Goal: Information Seeking & Learning: Learn about a topic

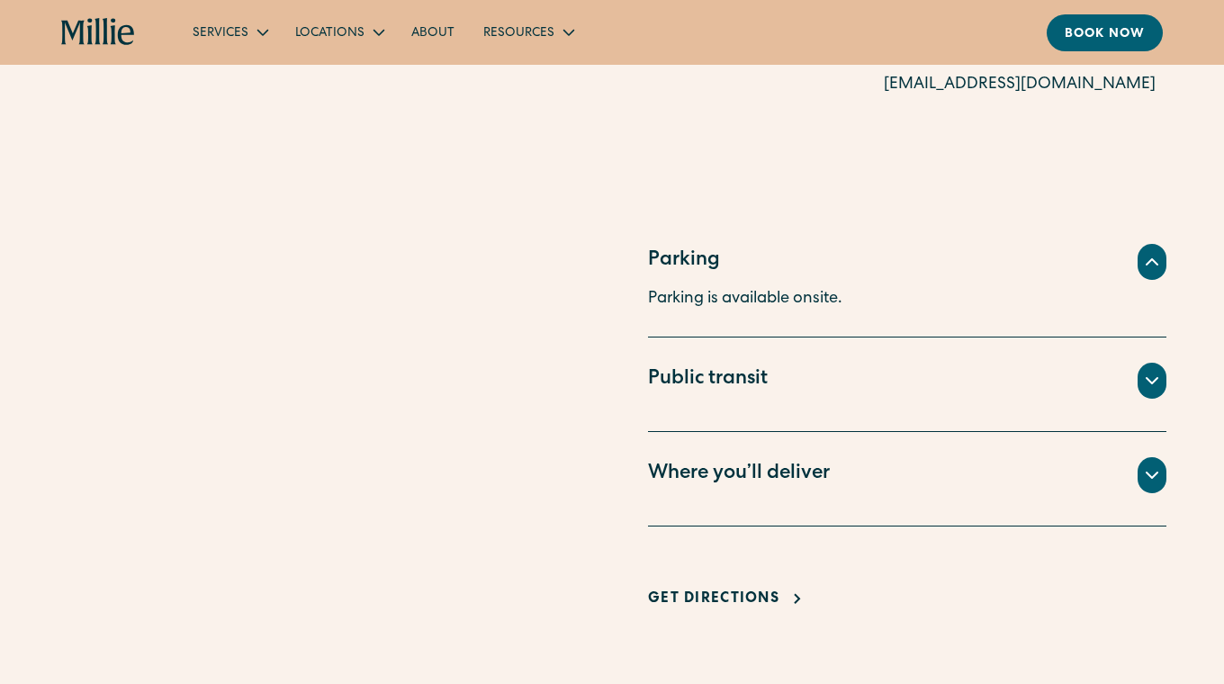
scroll to position [1198, 0]
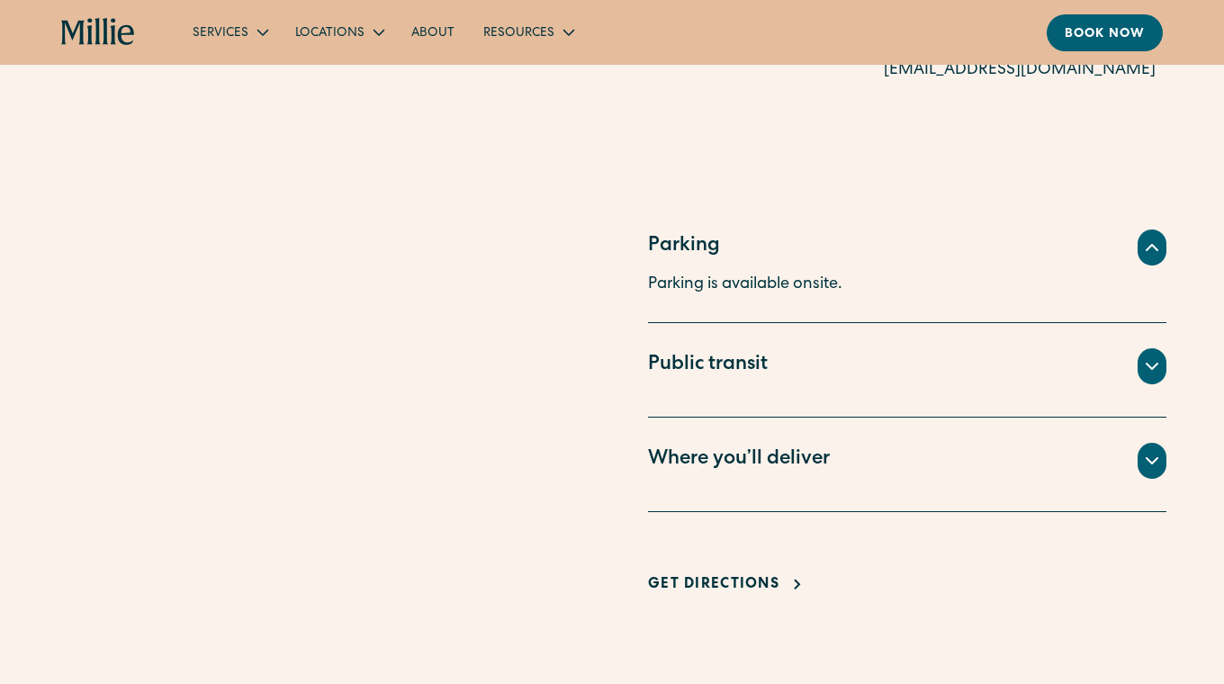
click at [1161, 450] on icon at bounding box center [1152, 461] width 22 height 22
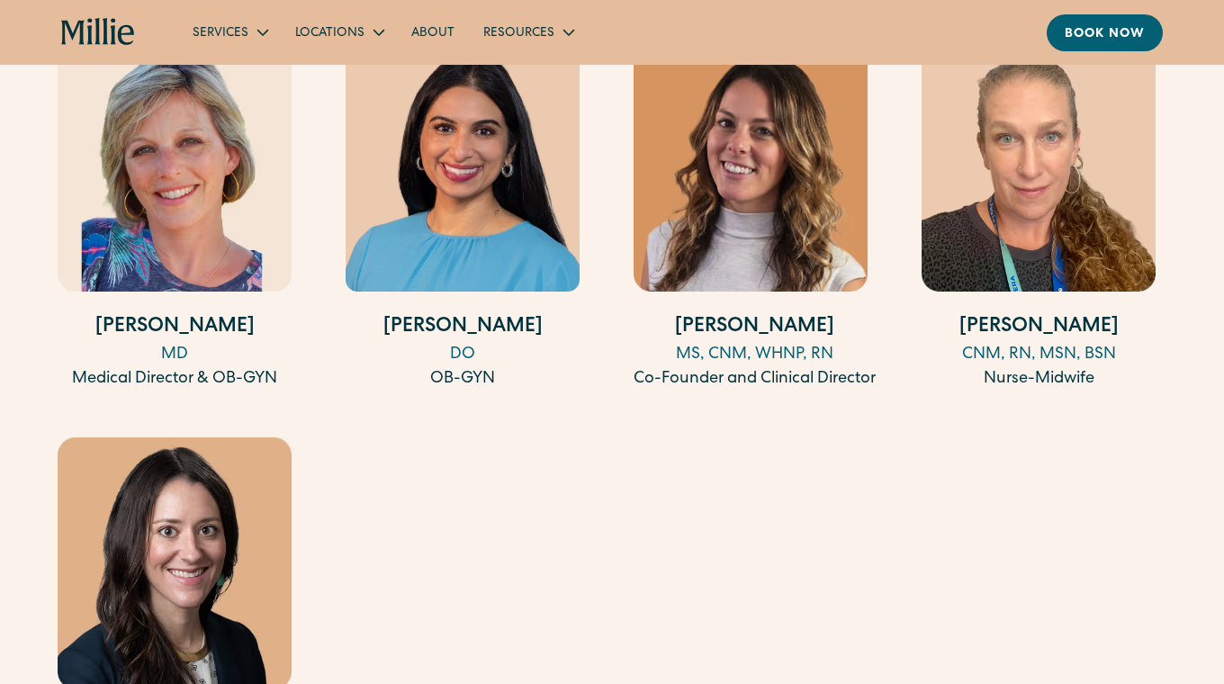
scroll to position [1897, 0]
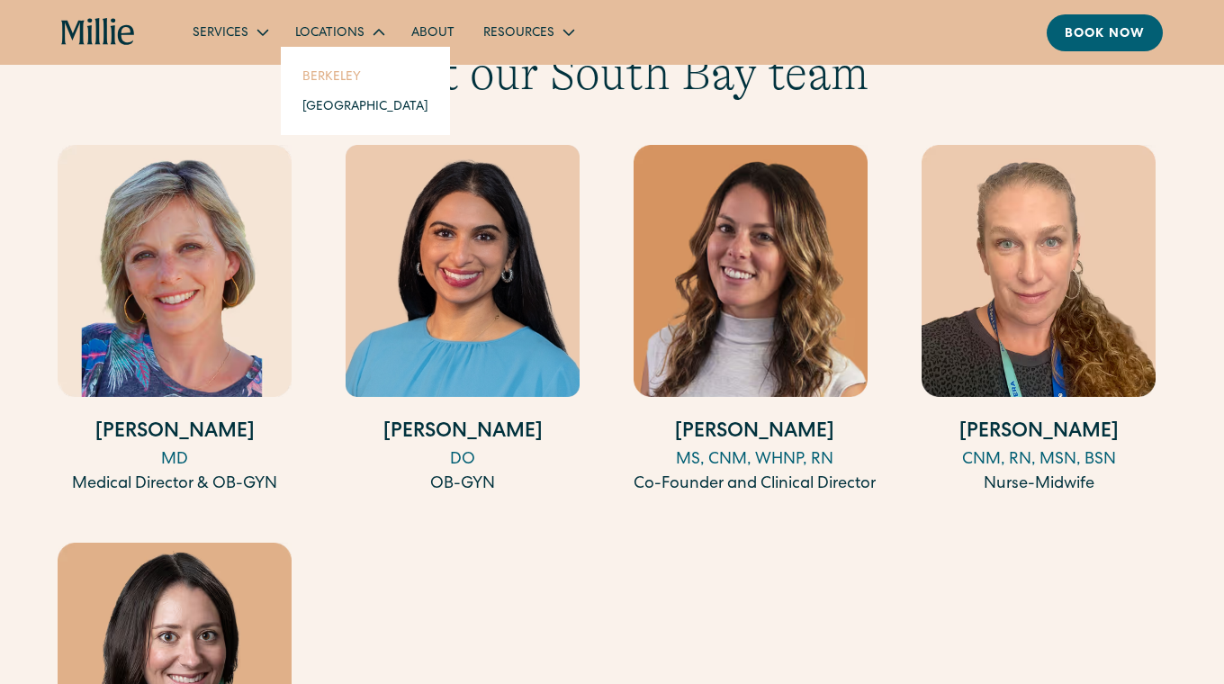
click at [335, 72] on link "Berkeley" at bounding box center [365, 76] width 155 height 30
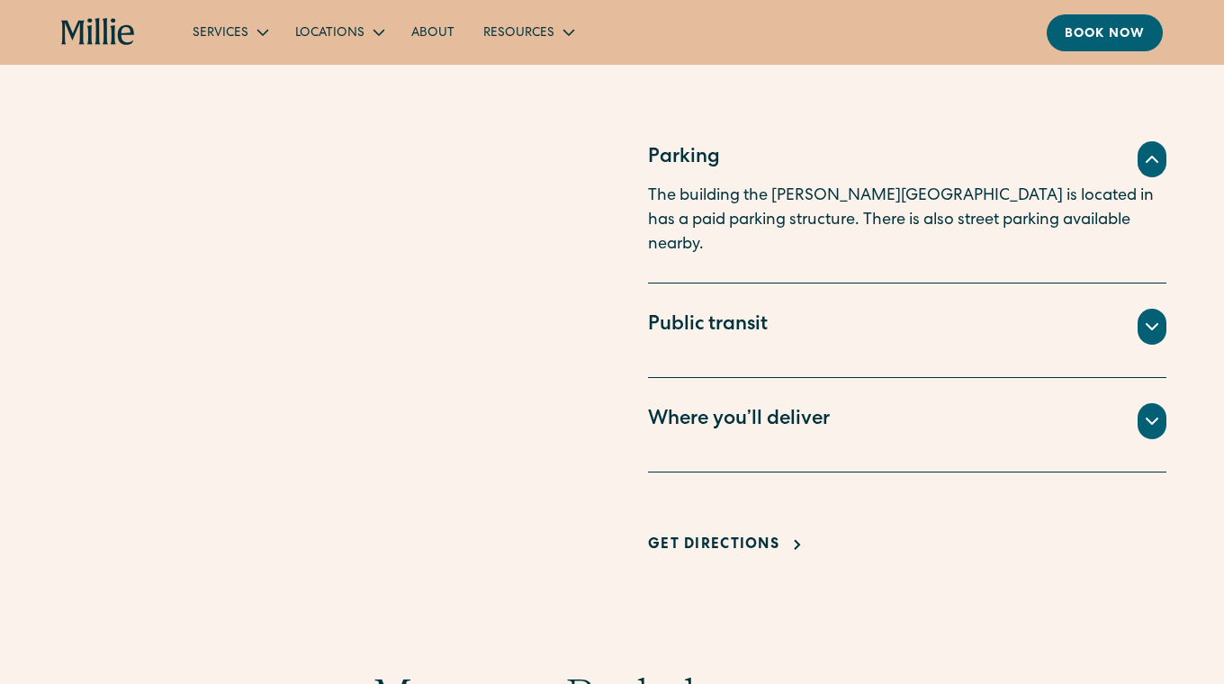
click at [1148, 410] on icon at bounding box center [1152, 421] width 22 height 22
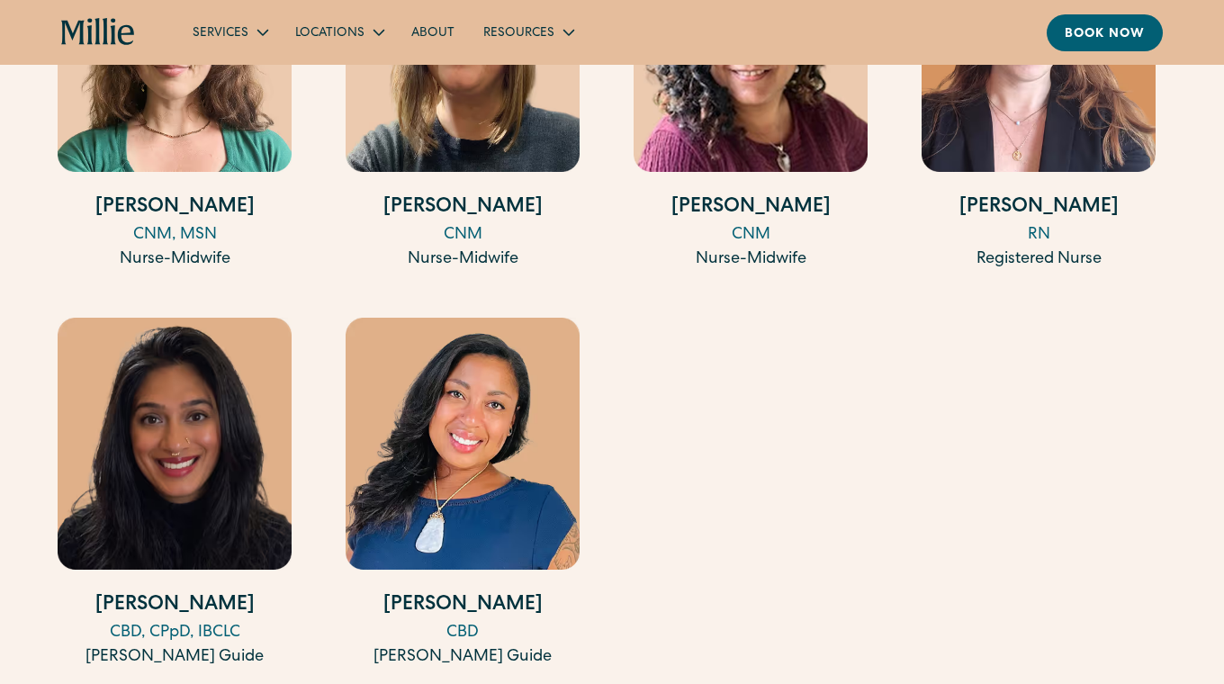
scroll to position [2849, 0]
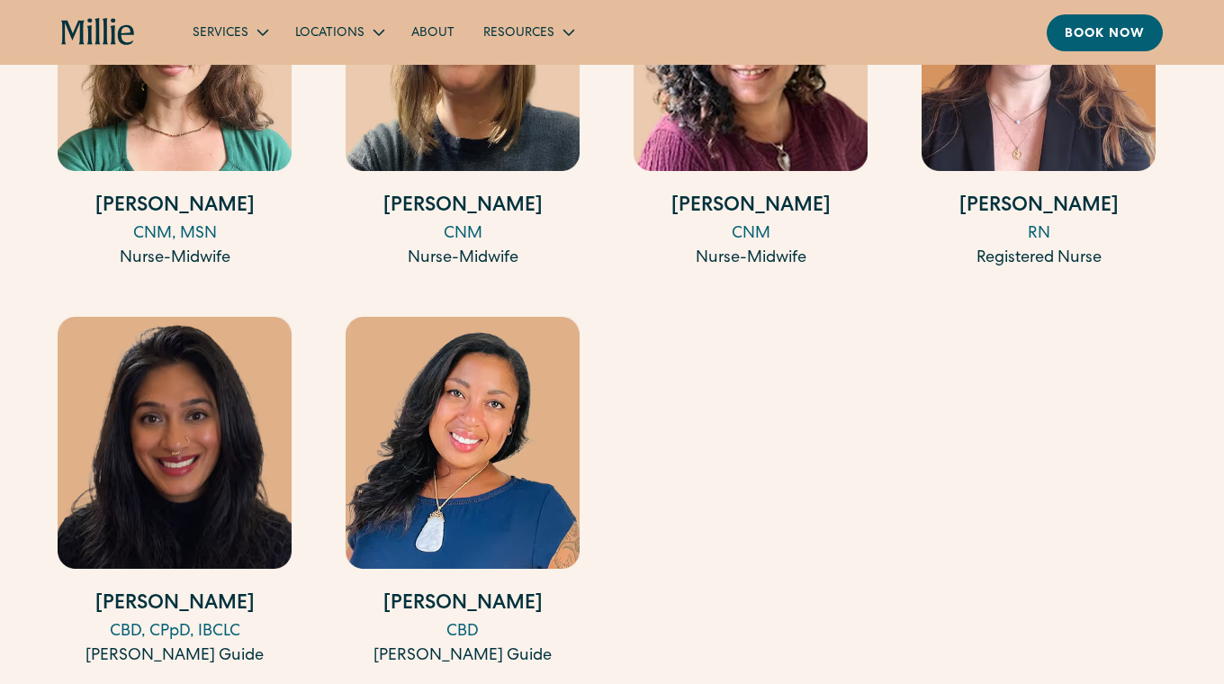
click at [174, 466] on img at bounding box center [175, 443] width 234 height 252
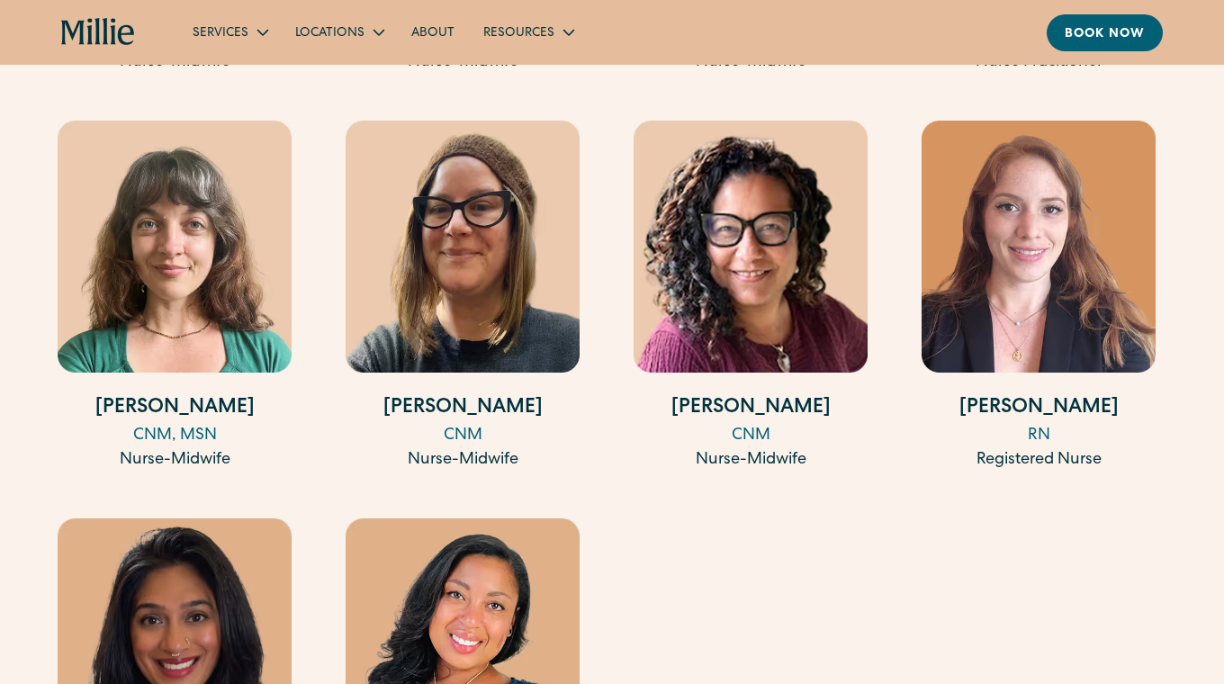
scroll to position [2647, 0]
click at [236, 243] on img at bounding box center [175, 247] width 234 height 252
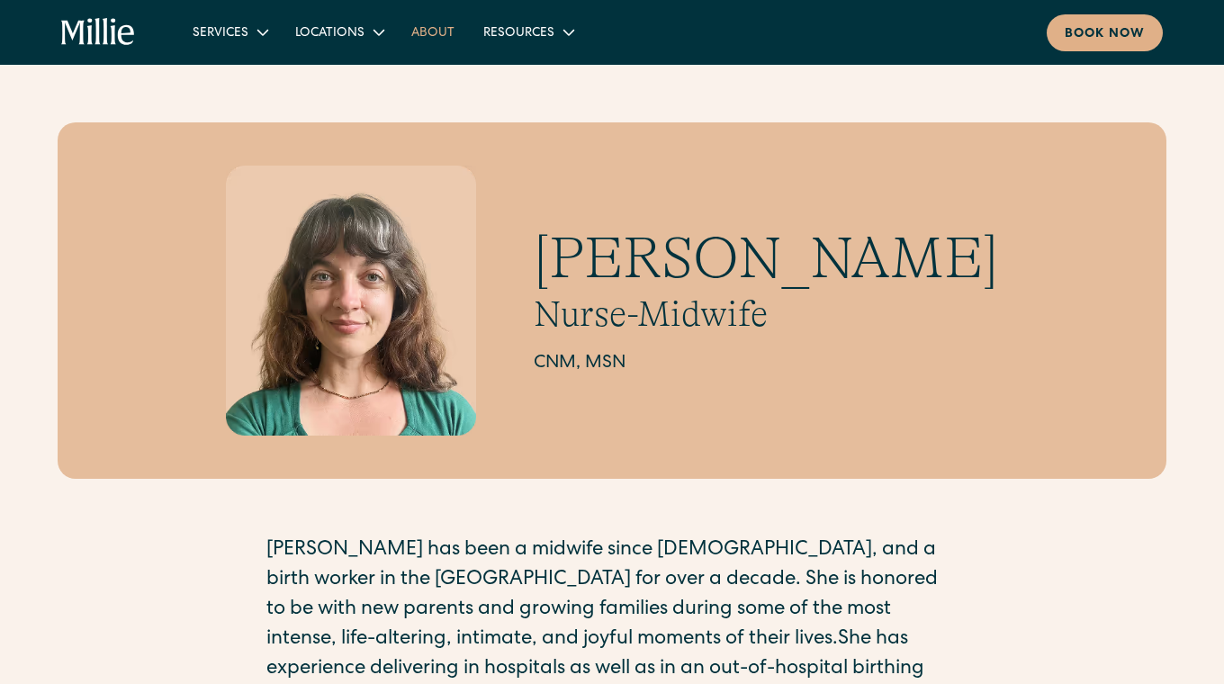
click at [431, 26] on link "About" at bounding box center [433, 32] width 72 height 30
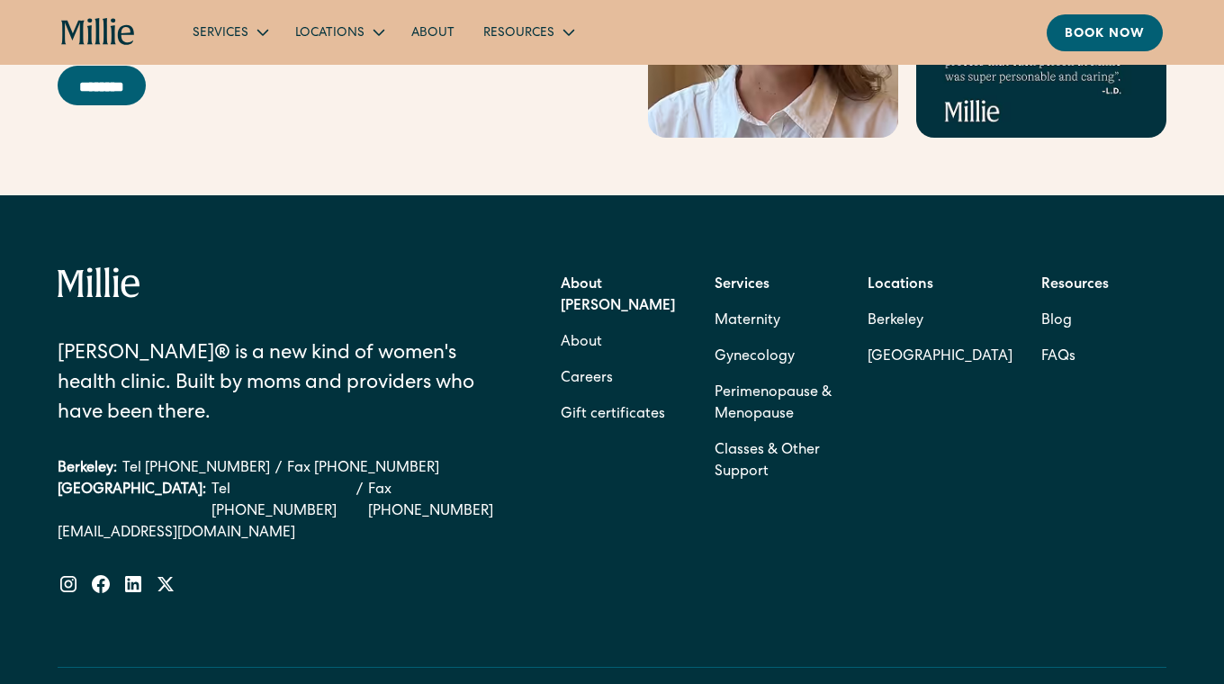
scroll to position [5681, 0]
